Goal: Task Accomplishment & Management: Use online tool/utility

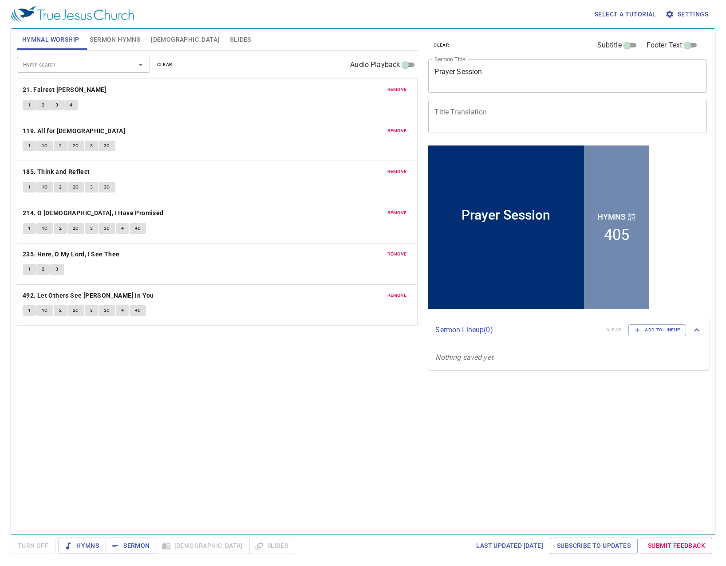
click at [158, 65] on span "clear" at bounding box center [165, 65] width 16 height 8
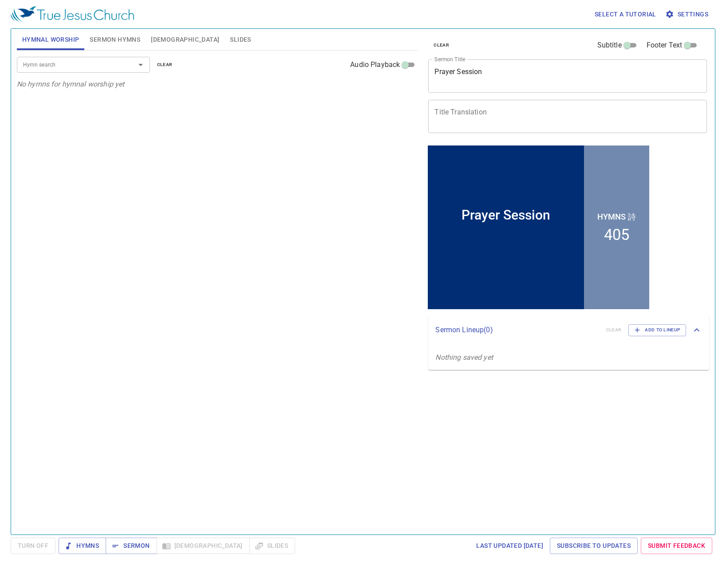
click at [350, 317] on div "Hymn search Hymn search clear Audio Playback No hymns for hymnal worship yet" at bounding box center [217, 289] width 401 height 476
click at [118, 41] on span "Sermon Hymns" at bounding box center [115, 39] width 51 height 11
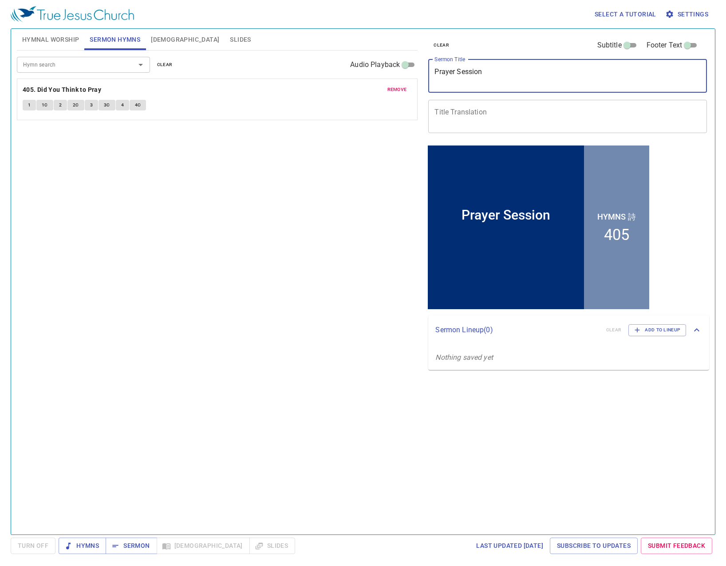
drag, startPoint x: 499, startPoint y: 66, endPoint x: 382, endPoint y: 68, distance: 117.1
click at [382, 68] on div "Hymnal Worship Sermon Hymns Bible Slides Hymn search Hymn search clear Audio Pl…" at bounding box center [362, 278] width 699 height 506
type textarea "G"
type textarea "[DEMOGRAPHIC_DATA] Growth"
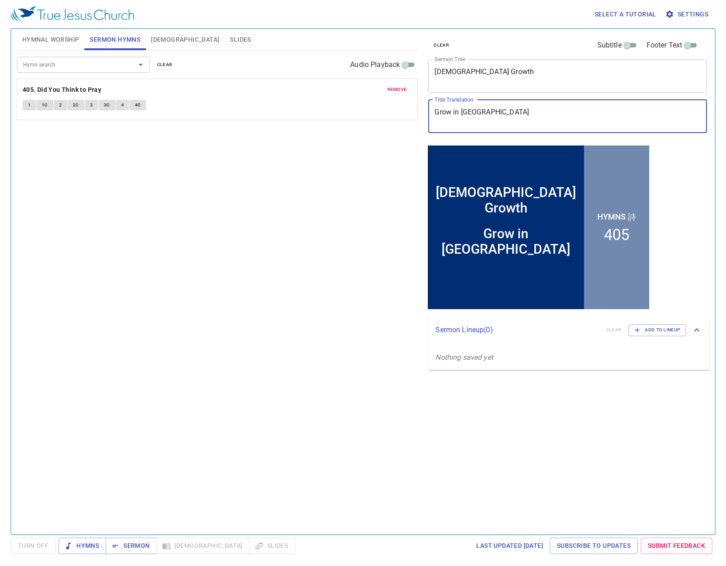
type textarea "Grow in [GEOGRAPHIC_DATA]"
click at [388, 91] on span "remove" at bounding box center [397, 90] width 20 height 8
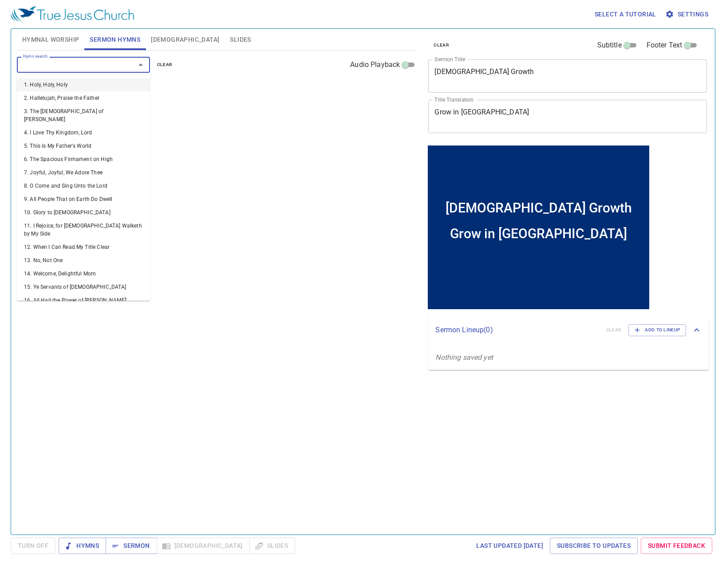
click at [102, 68] on input "Hymn search" at bounding box center [71, 64] width 102 height 10
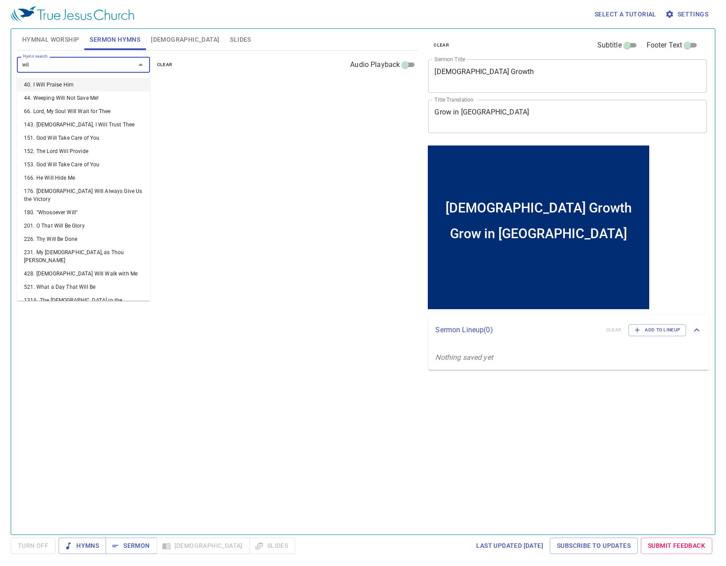
type input "wild"
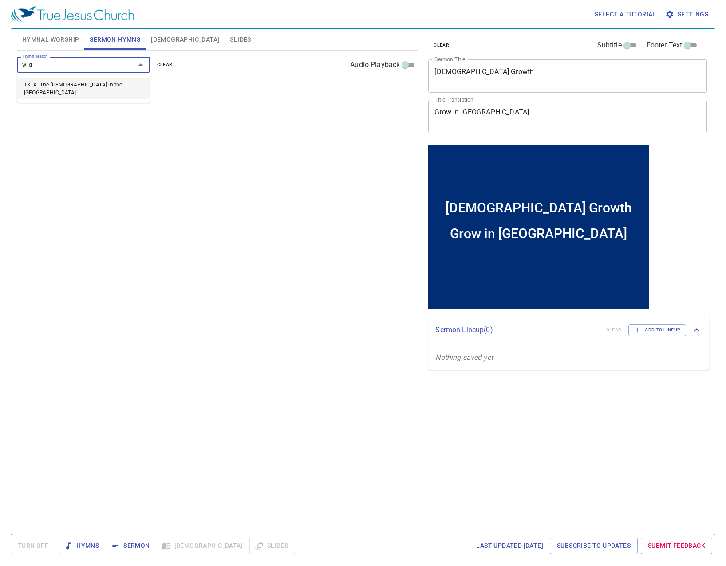
click at [123, 86] on li "131A. The [DEMOGRAPHIC_DATA] in the [GEOGRAPHIC_DATA]" at bounding box center [83, 88] width 133 height 21
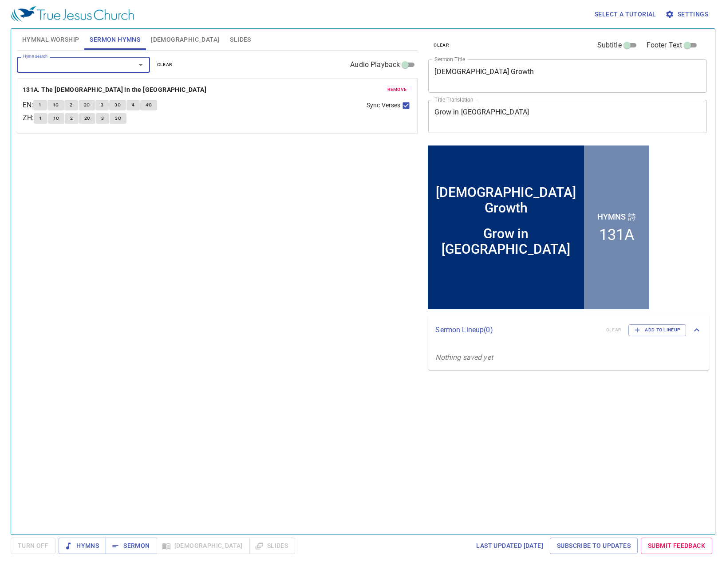
click at [113, 60] on div "Hymn search" at bounding box center [83, 65] width 133 height 16
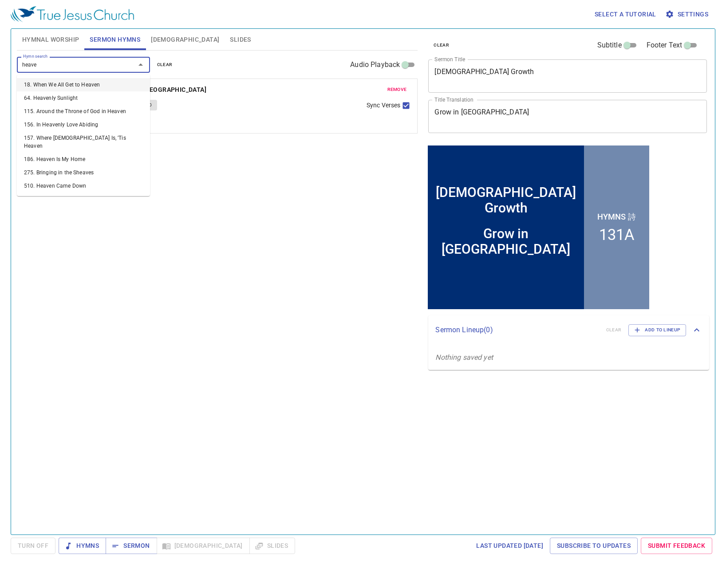
type input "heaven"
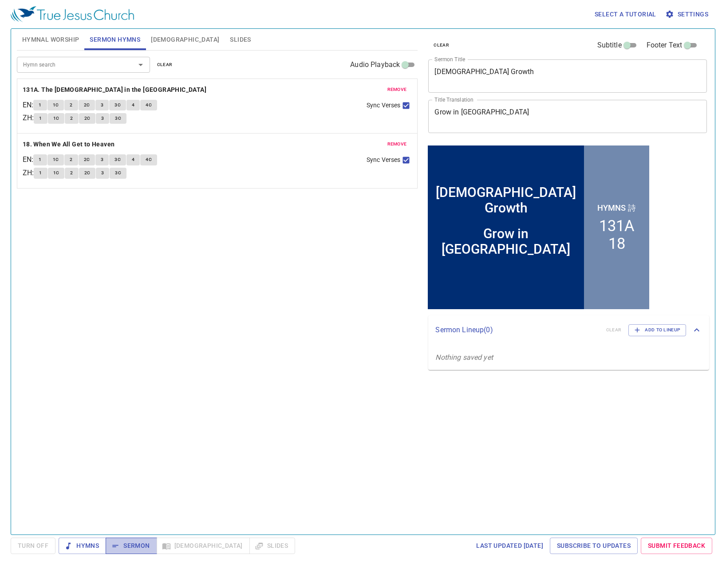
click at [131, 547] on span "Sermon" at bounding box center [131, 545] width 37 height 11
drag, startPoint x: 307, startPoint y: 437, endPoint x: 307, endPoint y: 429, distance: 7.1
click at [307, 437] on div "Hymn search Hymn search clear Audio Playback remove 131A. The Church in the Wil…" at bounding box center [217, 289] width 401 height 476
drag, startPoint x: 491, startPoint y: 112, endPoint x: 400, endPoint y: 110, distance: 90.5
click at [400, 110] on div "Hymnal Worship Sermon Hymns Bible Slides Hymn search Hymn search clear Audio Pl…" at bounding box center [362, 278] width 699 height 506
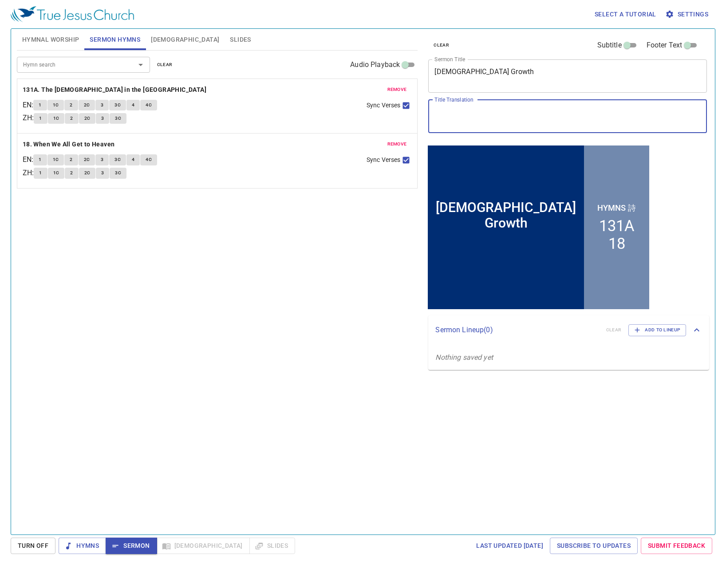
click at [631, 43] on input "Subtitle" at bounding box center [627, 47] width 32 height 11
checkbox input "true"
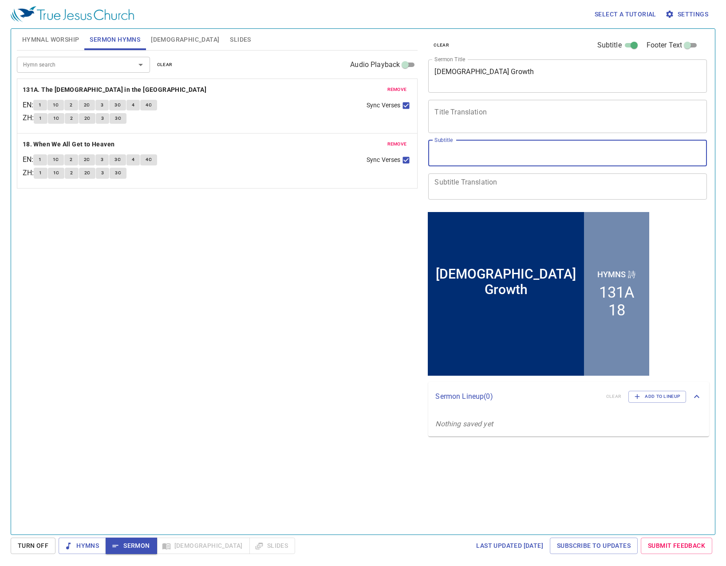
click at [487, 152] on textarea "Subtitle" at bounding box center [567, 153] width 266 height 17
paste textarea "Grow in [GEOGRAPHIC_DATA]"
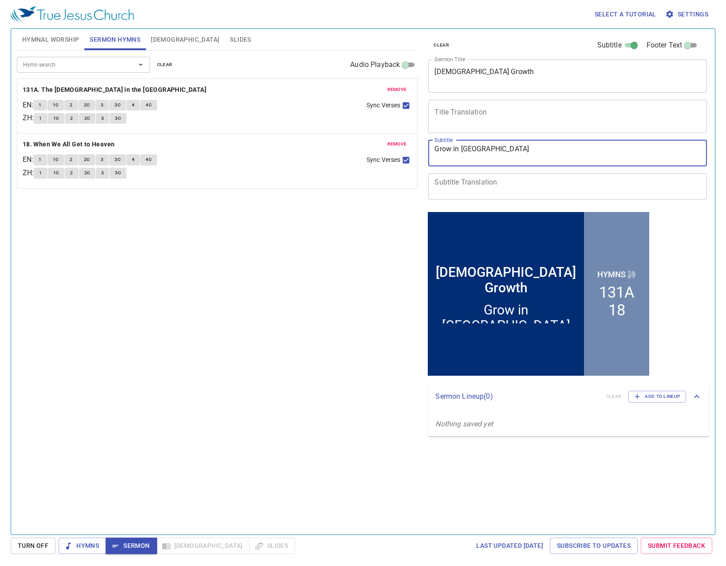
type textarea "Grow in [GEOGRAPHIC_DATA]"
click at [311, 307] on div "Hymn search Hymn search clear Audio Playback remove 131A. The Church in the Wil…" at bounding box center [217, 289] width 401 height 476
click at [58, 39] on span "Hymnal Worship" at bounding box center [50, 39] width 57 height 11
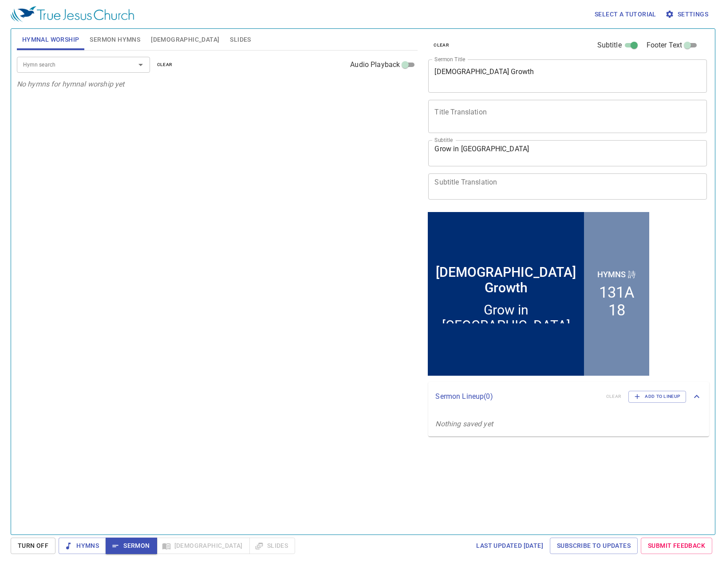
click at [118, 41] on span "Sermon Hymns" at bounding box center [115, 39] width 51 height 11
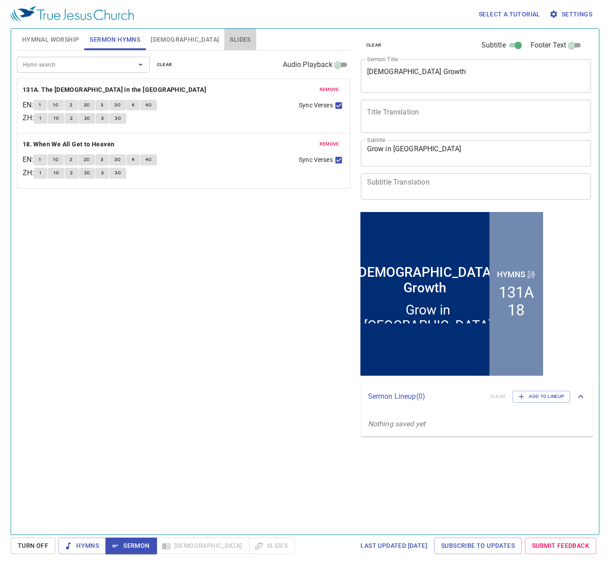
click at [230, 38] on span "Slides" at bounding box center [240, 39] width 21 height 11
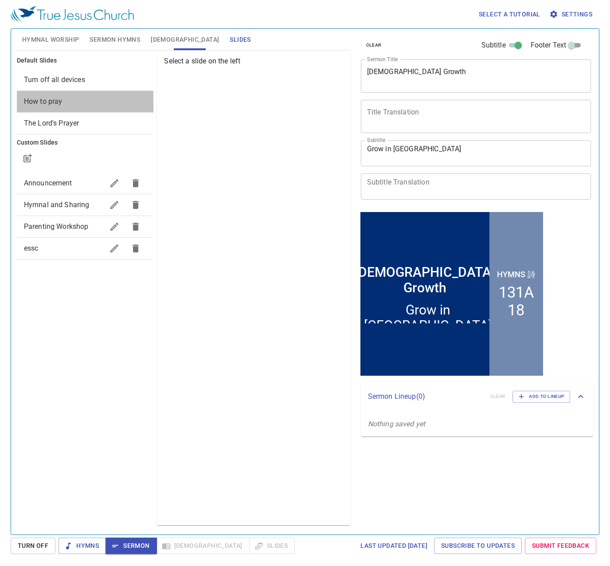
click at [65, 105] on span "How to pray" at bounding box center [85, 101] width 123 height 11
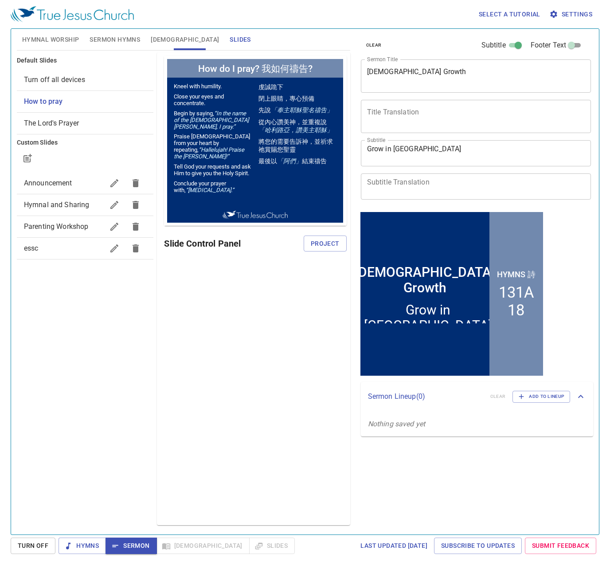
click at [315, 252] on div "Slide Control Panel Project" at bounding box center [255, 243] width 182 height 21
click at [321, 247] on span "Project" at bounding box center [325, 243] width 29 height 11
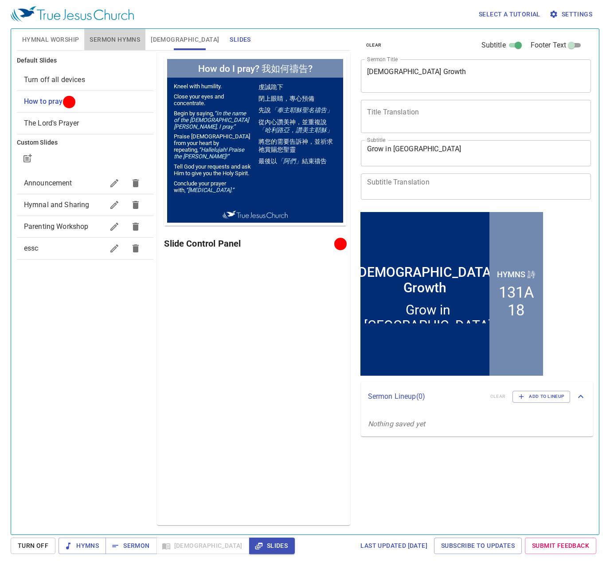
click at [113, 43] on span "Sermon Hymns" at bounding box center [115, 39] width 51 height 11
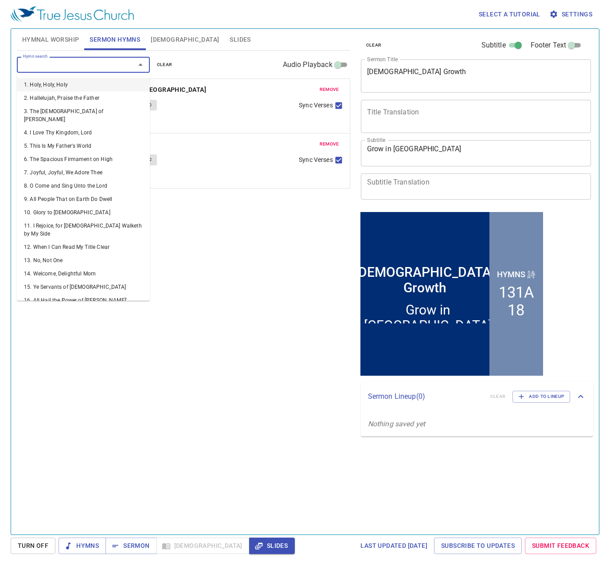
click at [91, 62] on input "Hymn search" at bounding box center [71, 64] width 102 height 10
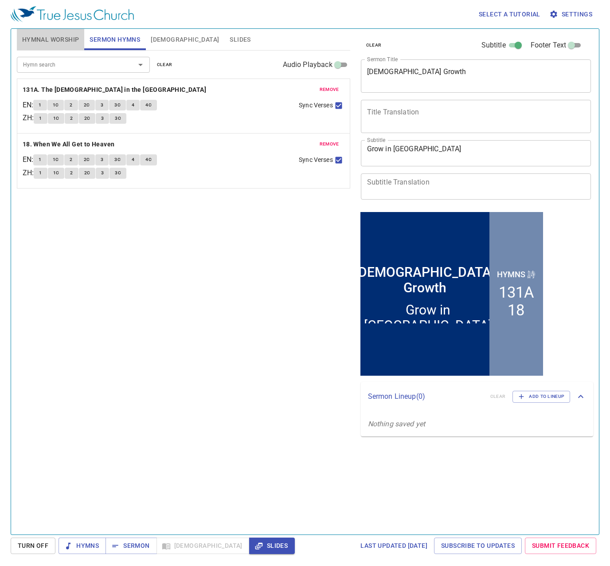
click at [62, 37] on span "Hymnal Worship" at bounding box center [50, 39] width 57 height 11
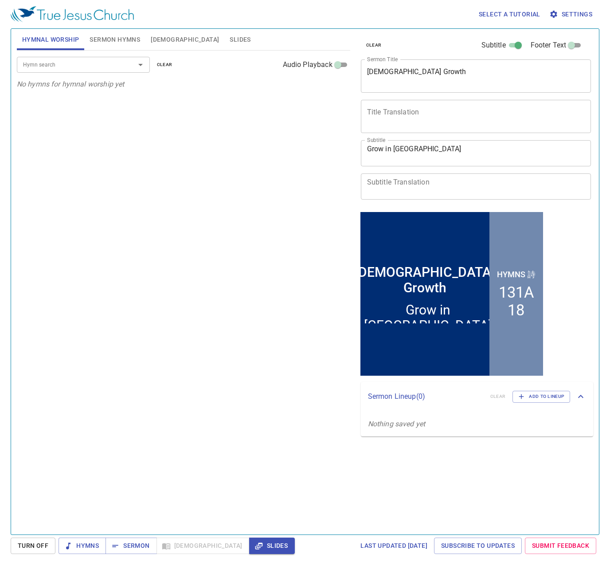
click at [72, 68] on input "Hymn search" at bounding box center [71, 64] width 102 height 10
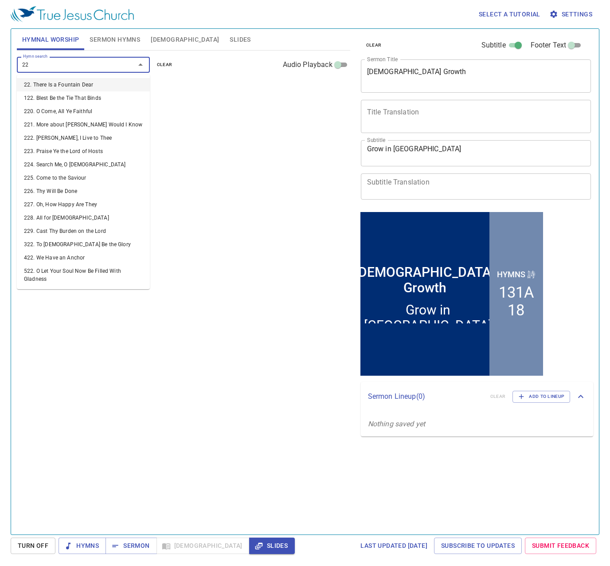
type input "224"
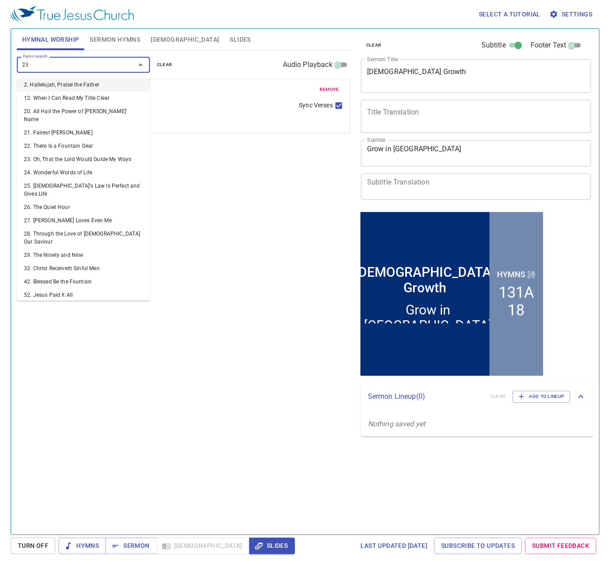
type input "235"
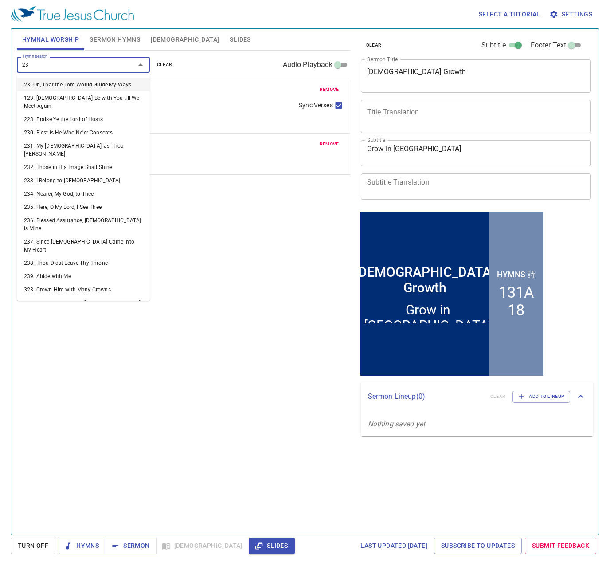
type input "239"
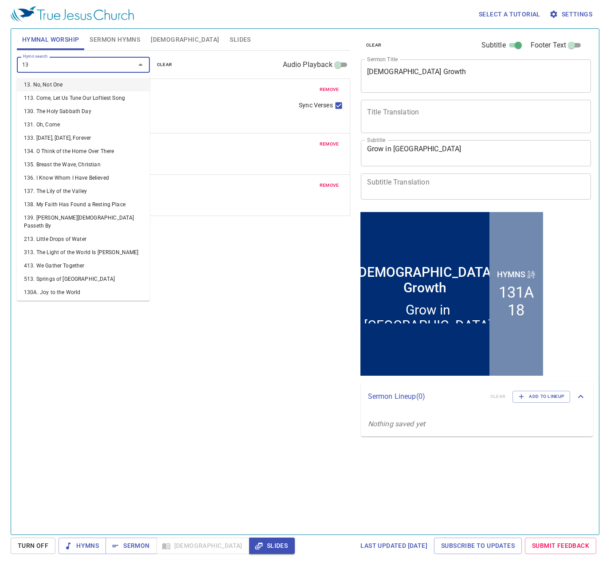
type input "137"
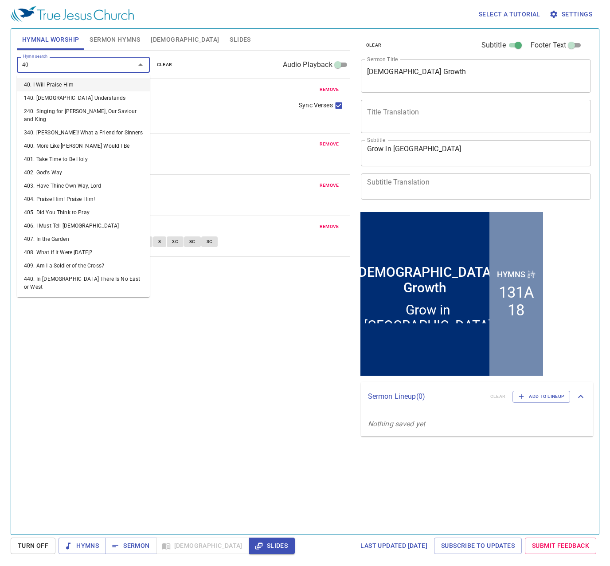
type input "406"
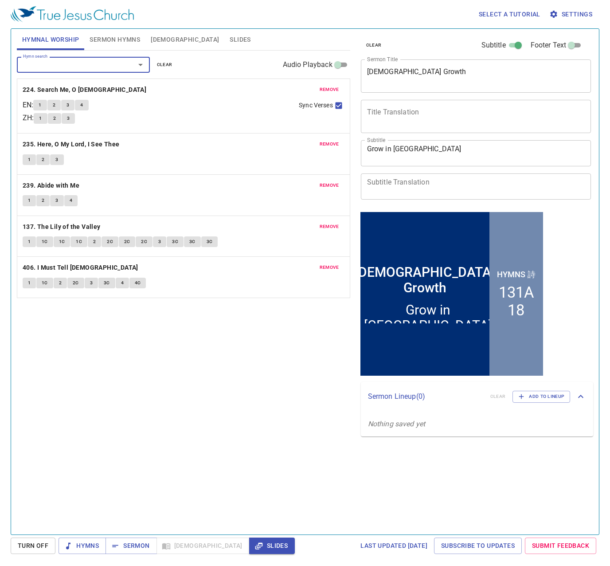
click at [78, 330] on div "Hymn search Hymn search clear Audio Playback remove 224. Search Me, O God EN : …" at bounding box center [184, 289] width 334 height 476
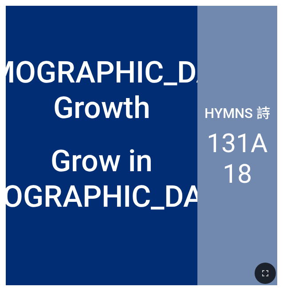
click at [189, 51] on div "[DEMOGRAPHIC_DATA] Growth" at bounding box center [102, 76] width 192 height 112
click at [150, 146] on div "Grow in [GEOGRAPHIC_DATA]" at bounding box center [101, 178] width 289 height 71
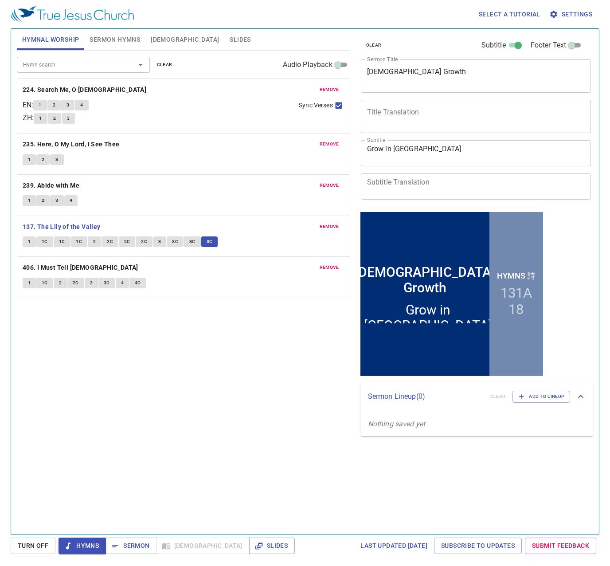
click at [186, 413] on div "Hymn search Hymn search clear Audio Playback remove 224. Search Me, O God EN : …" at bounding box center [184, 289] width 334 height 476
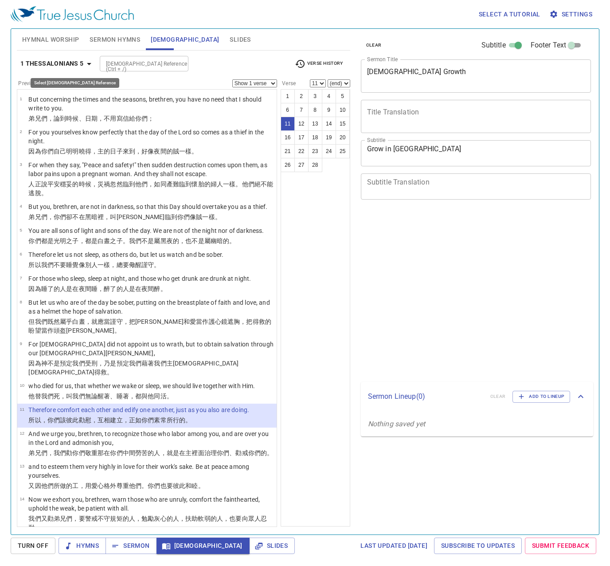
select select "11"
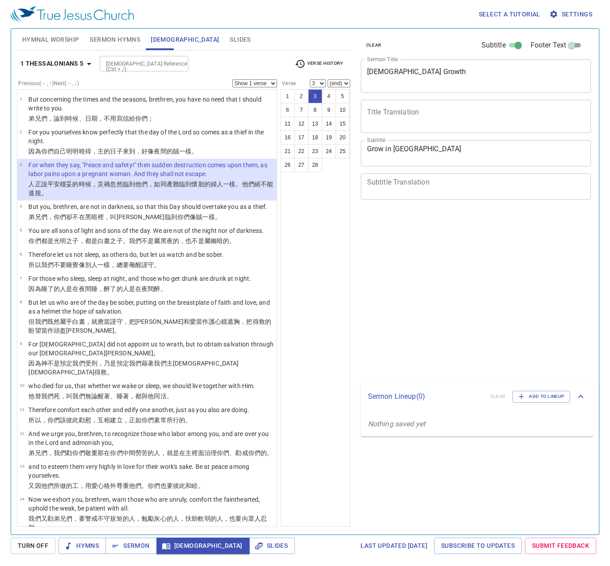
select select "3"
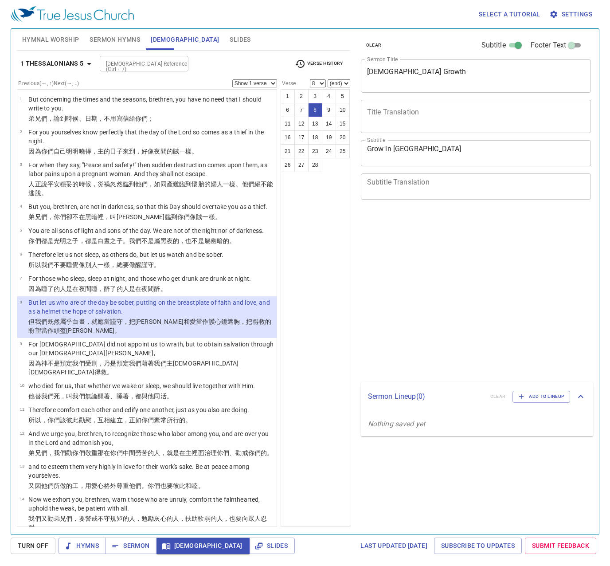
select select "8"
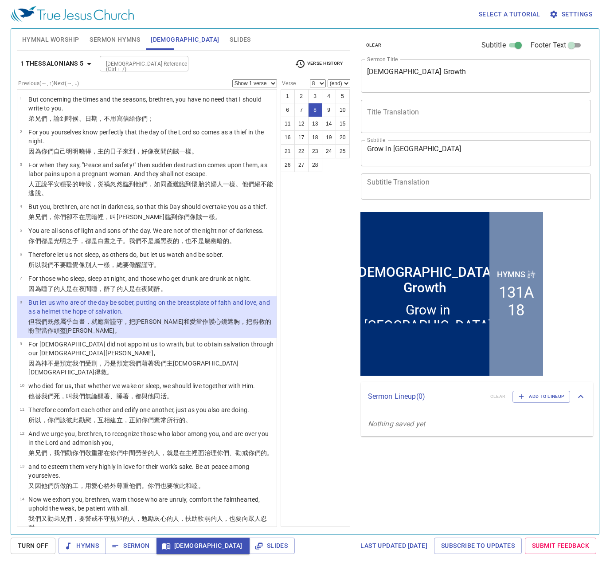
scroll to position [44, 0]
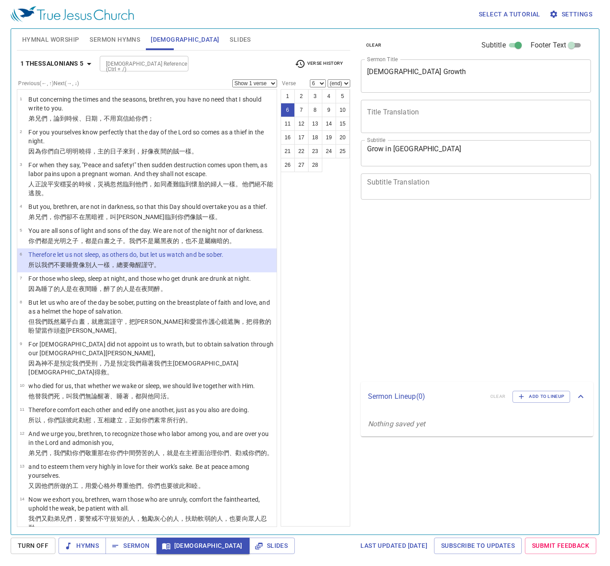
select select "6"
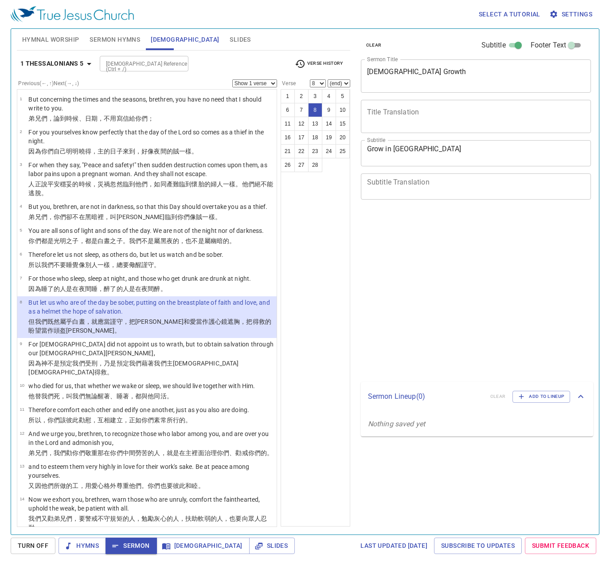
select select "8"
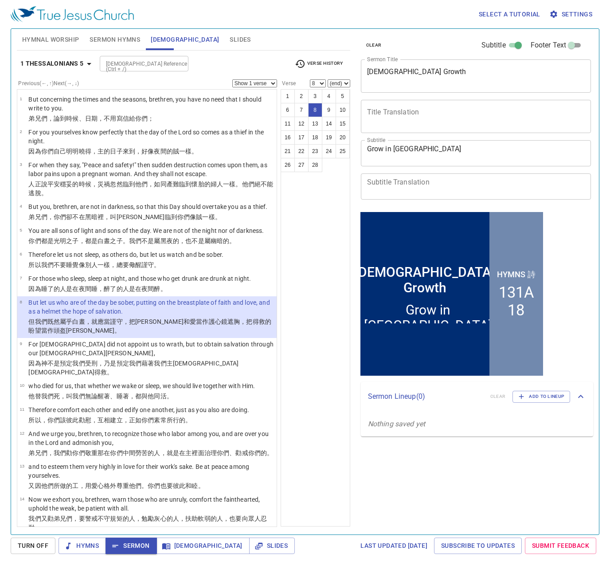
scroll to position [44, 0]
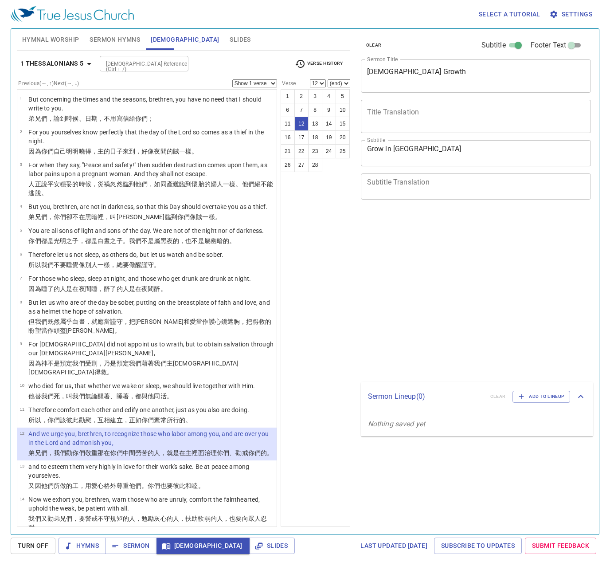
select select "12"
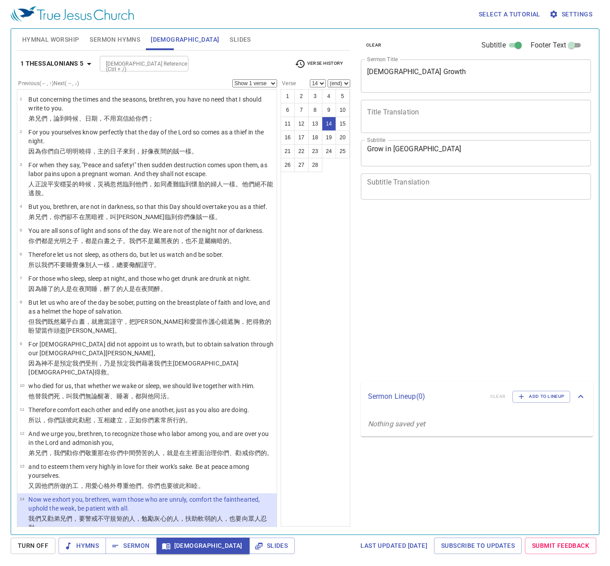
select select "14"
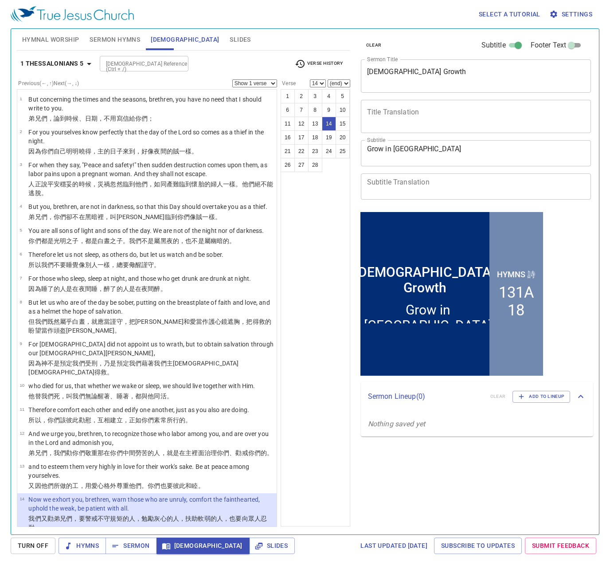
scroll to position [44, 0]
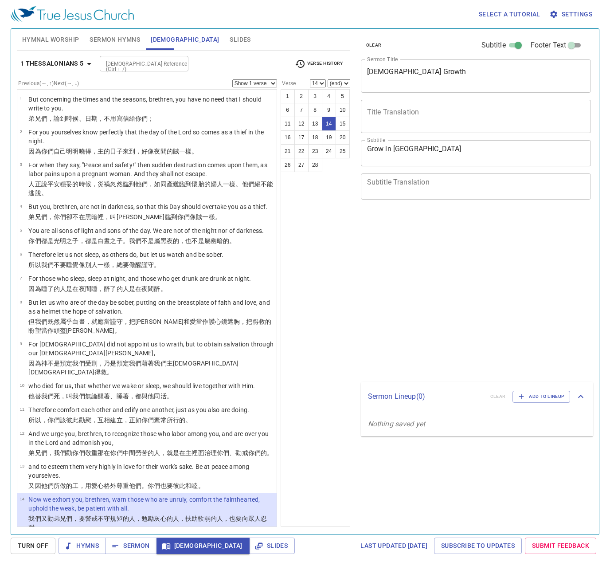
select select "14"
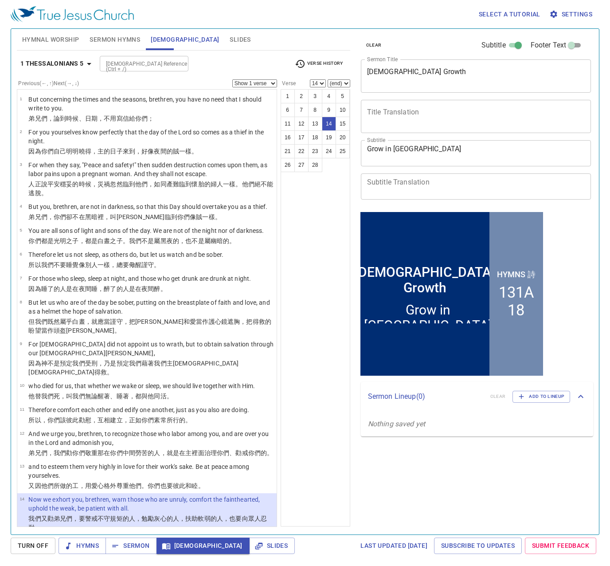
scroll to position [44, 0]
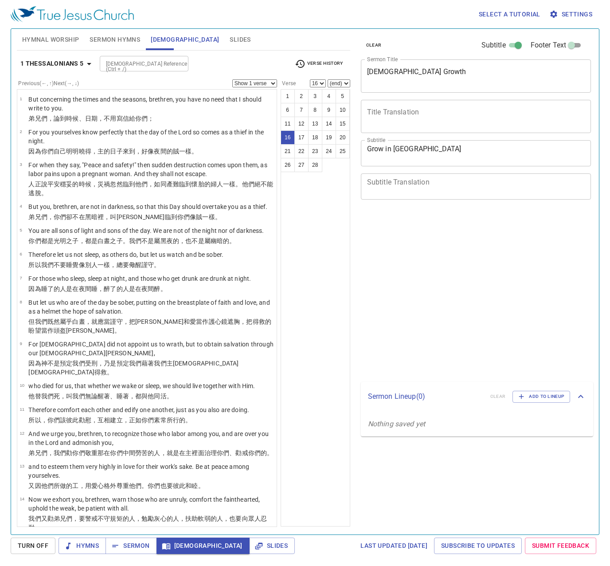
select select "16"
select select "18"
